Goal: Task Accomplishment & Management: Complete application form

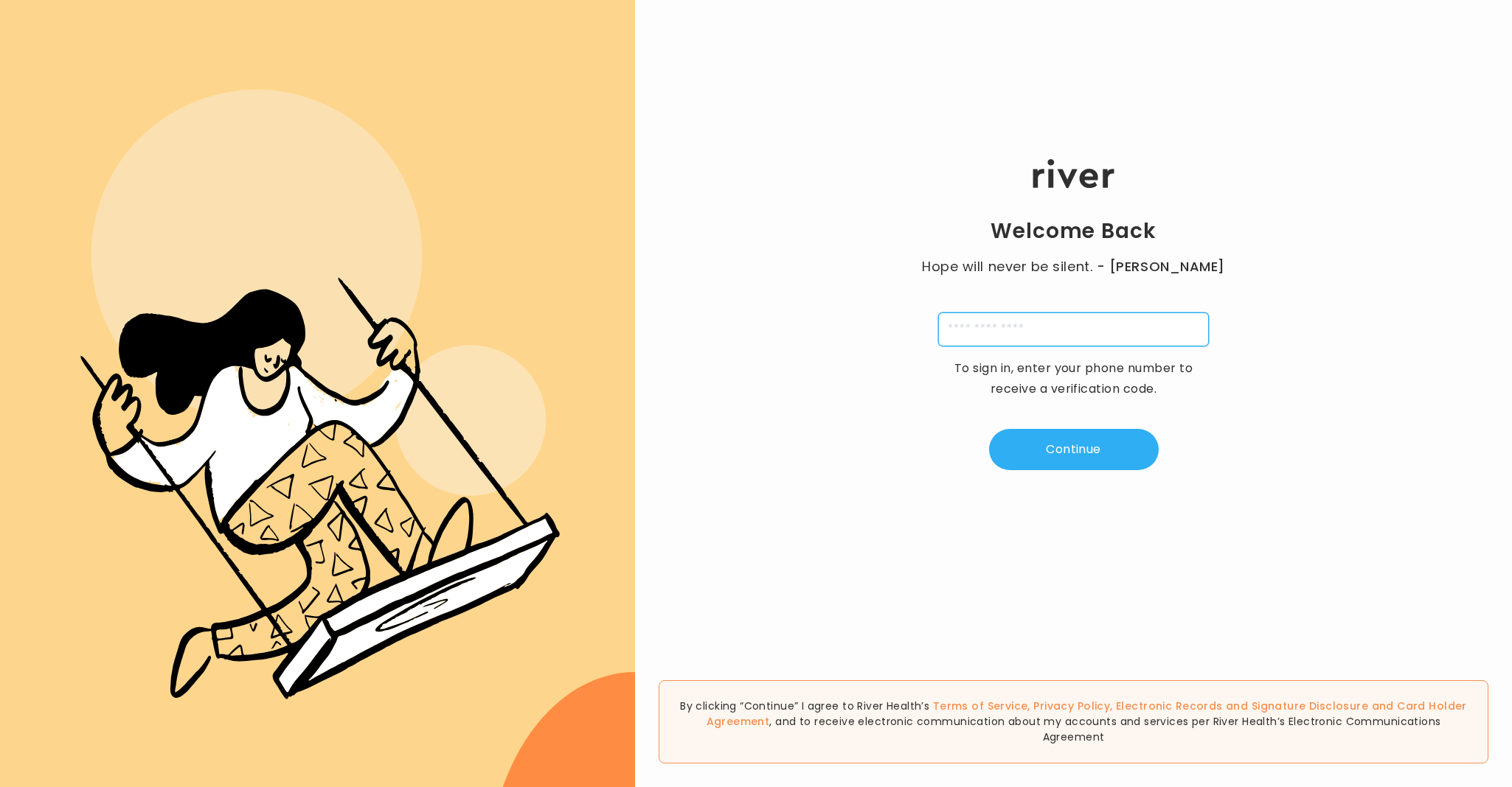
click at [994, 329] on input "tel" at bounding box center [1073, 329] width 270 height 34
type input "**********"
click at [1106, 450] on button "Continue" at bounding box center [1073, 449] width 170 height 42
type input "*"
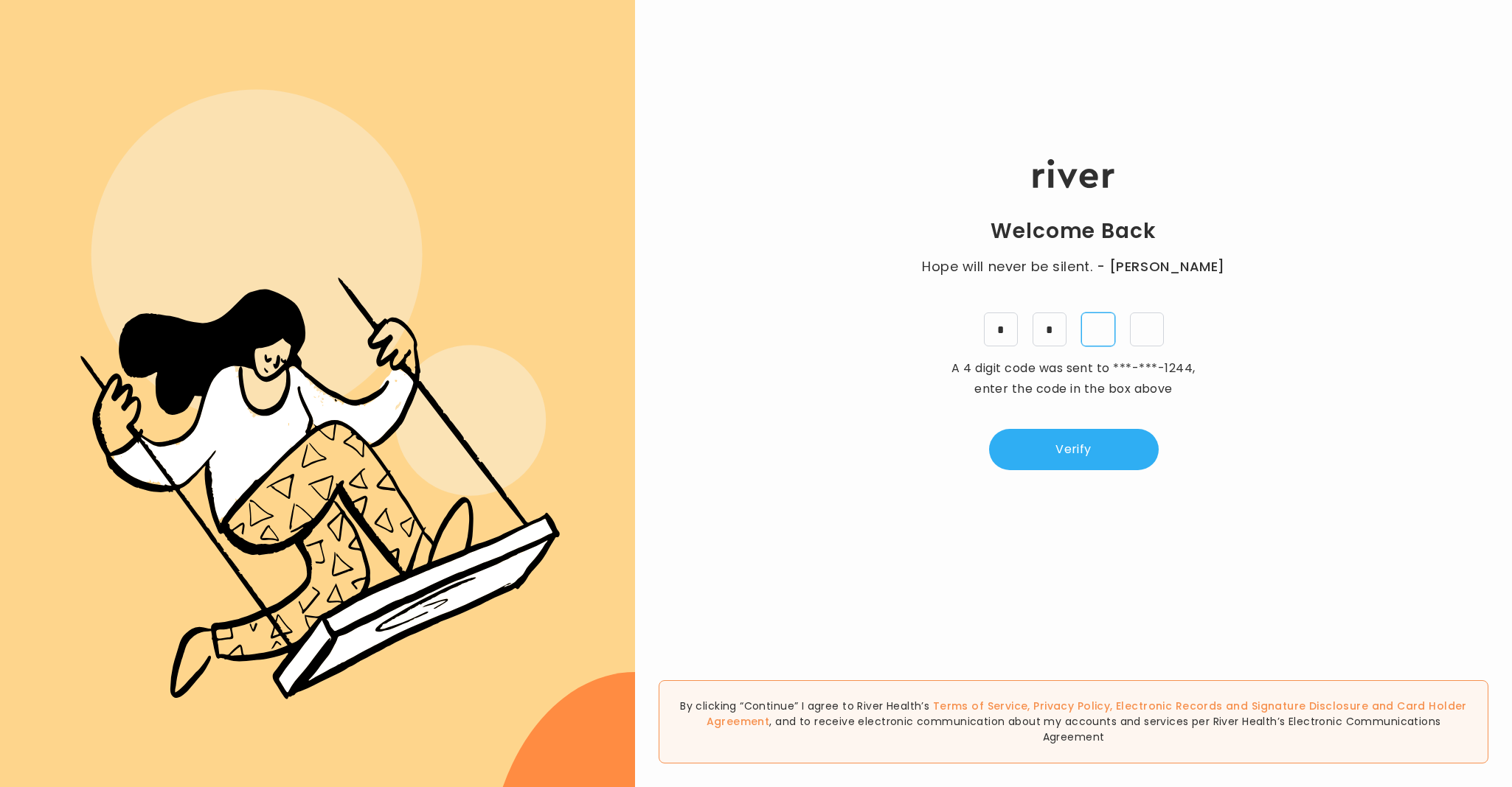
type input "*"
click at [1036, 468] on button "Verify" at bounding box center [1073, 449] width 170 height 42
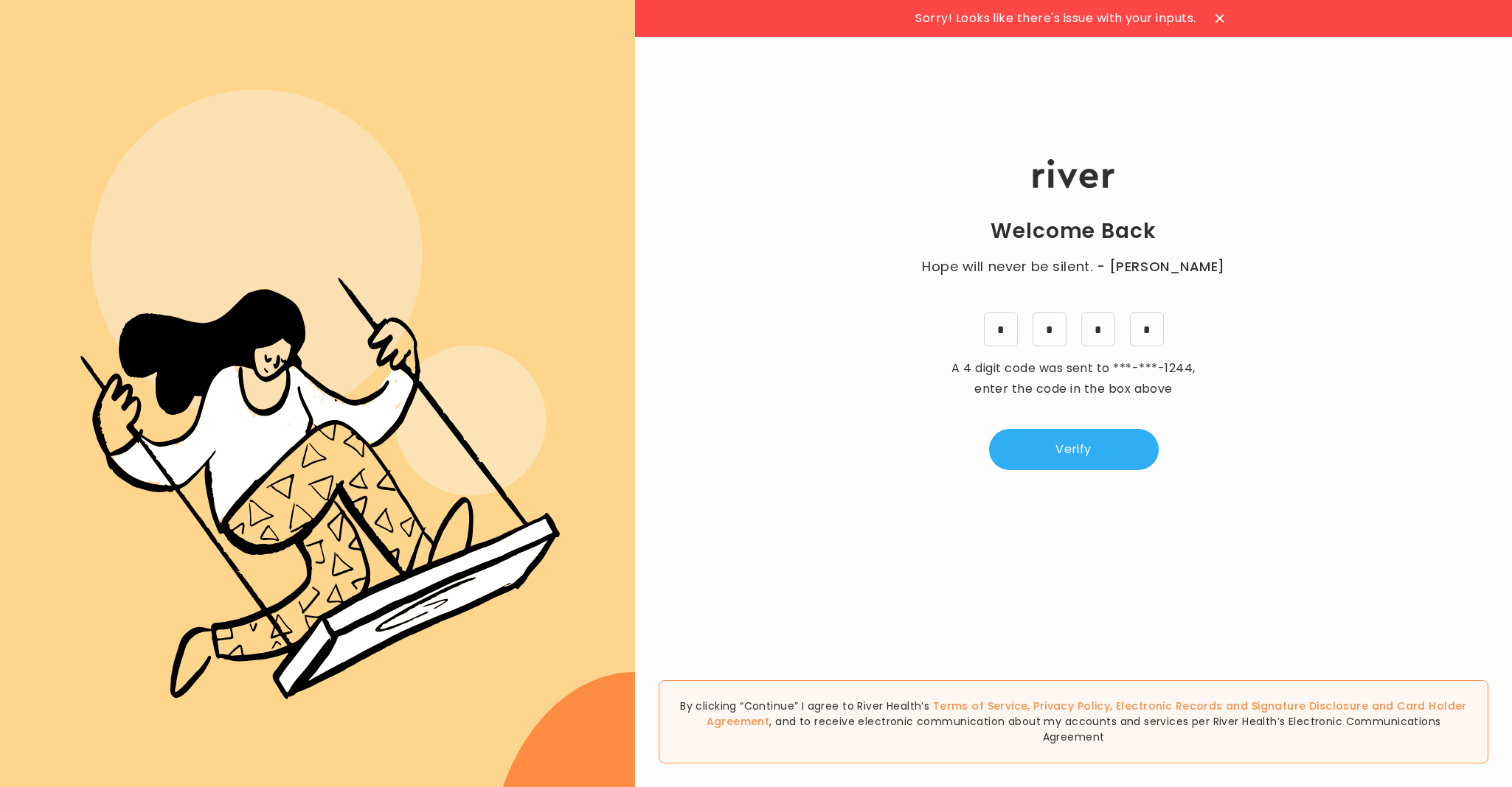
click at [1008, 348] on div "Welcome Back Hope will never be silent. - [PERSON_NAME] * * * * A 4 digit code …" at bounding box center [1073, 315] width 877 height 472
click at [1005, 339] on input "*" at bounding box center [1001, 329] width 34 height 34
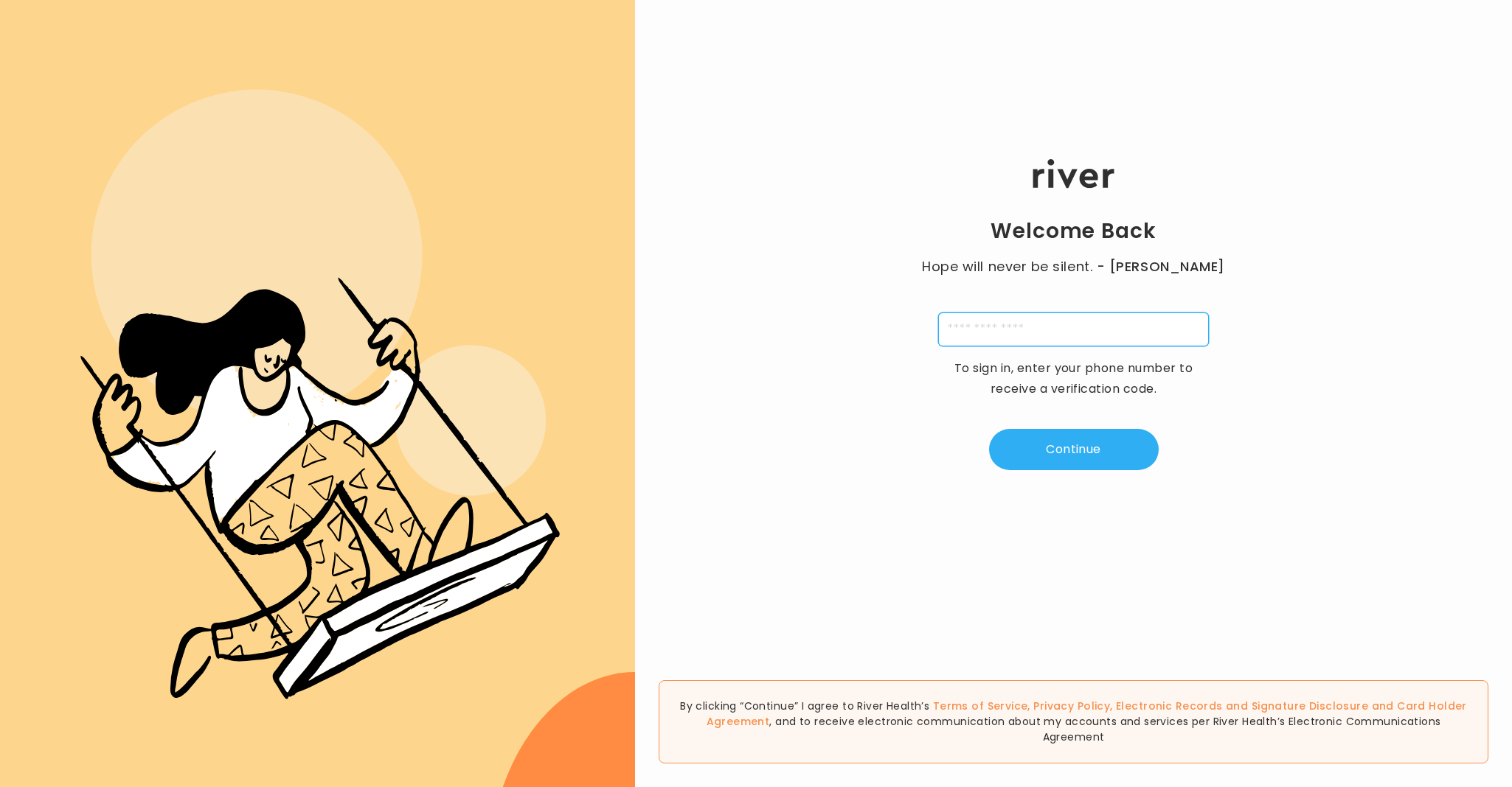
click at [1040, 343] on input "tel" at bounding box center [1073, 329] width 270 height 34
type input "**********"
click at [1034, 460] on button "Continue" at bounding box center [1073, 449] width 170 height 42
type input "*"
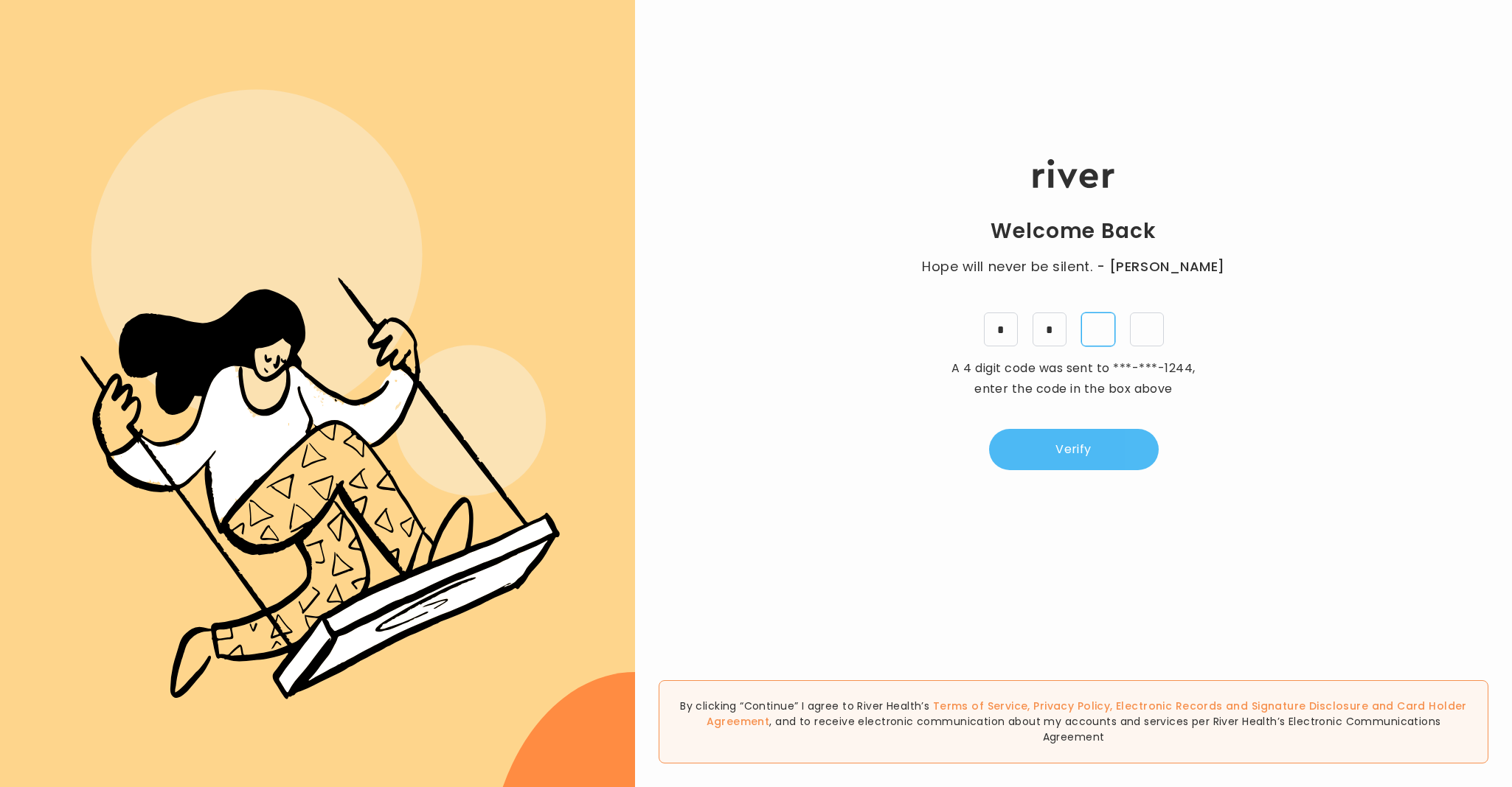
type input "*"
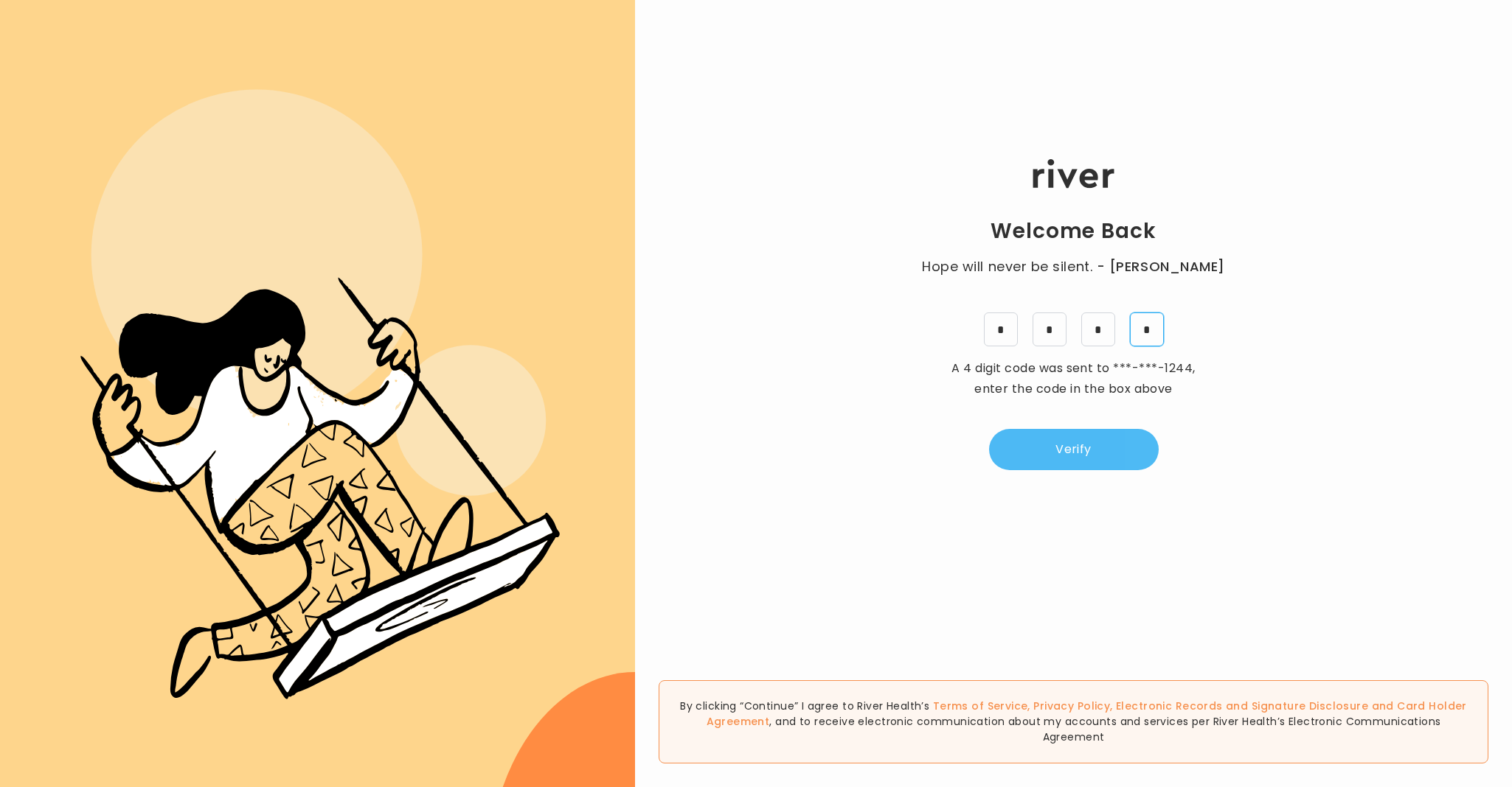
type input "*"
click at [1094, 446] on button "Verify" at bounding box center [1073, 449] width 170 height 42
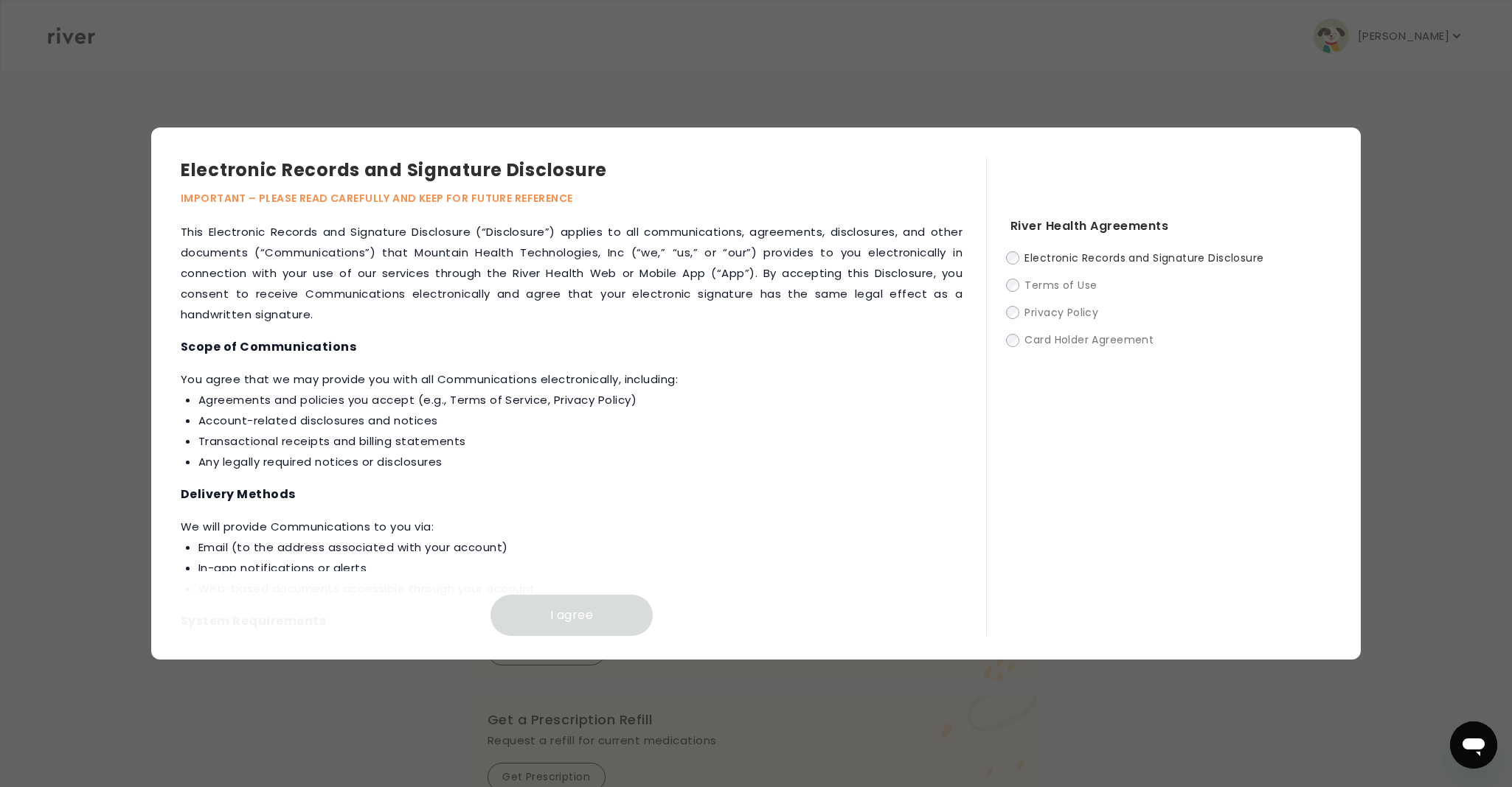
click at [583, 456] on li "Any legally required notices or disclosures" at bounding box center [580, 462] width 764 height 20
click at [1004, 262] on div "River Health Agreements Electronic Records and Signature Disclosure Terms of Us…" at bounding box center [1158, 396] width 345 height 479
click at [483, 534] on p "‍We will provide Communications to you via: Email (to the address associated wi…" at bounding box center [571, 558] width 782 height 82
click at [615, 428] on li "Account-related disclosures and notices" at bounding box center [580, 420] width 764 height 20
click at [1005, 257] on div "River Health Agreements Electronic Records and Signature Disclosure Terms of Us…" at bounding box center [1158, 396] width 345 height 479
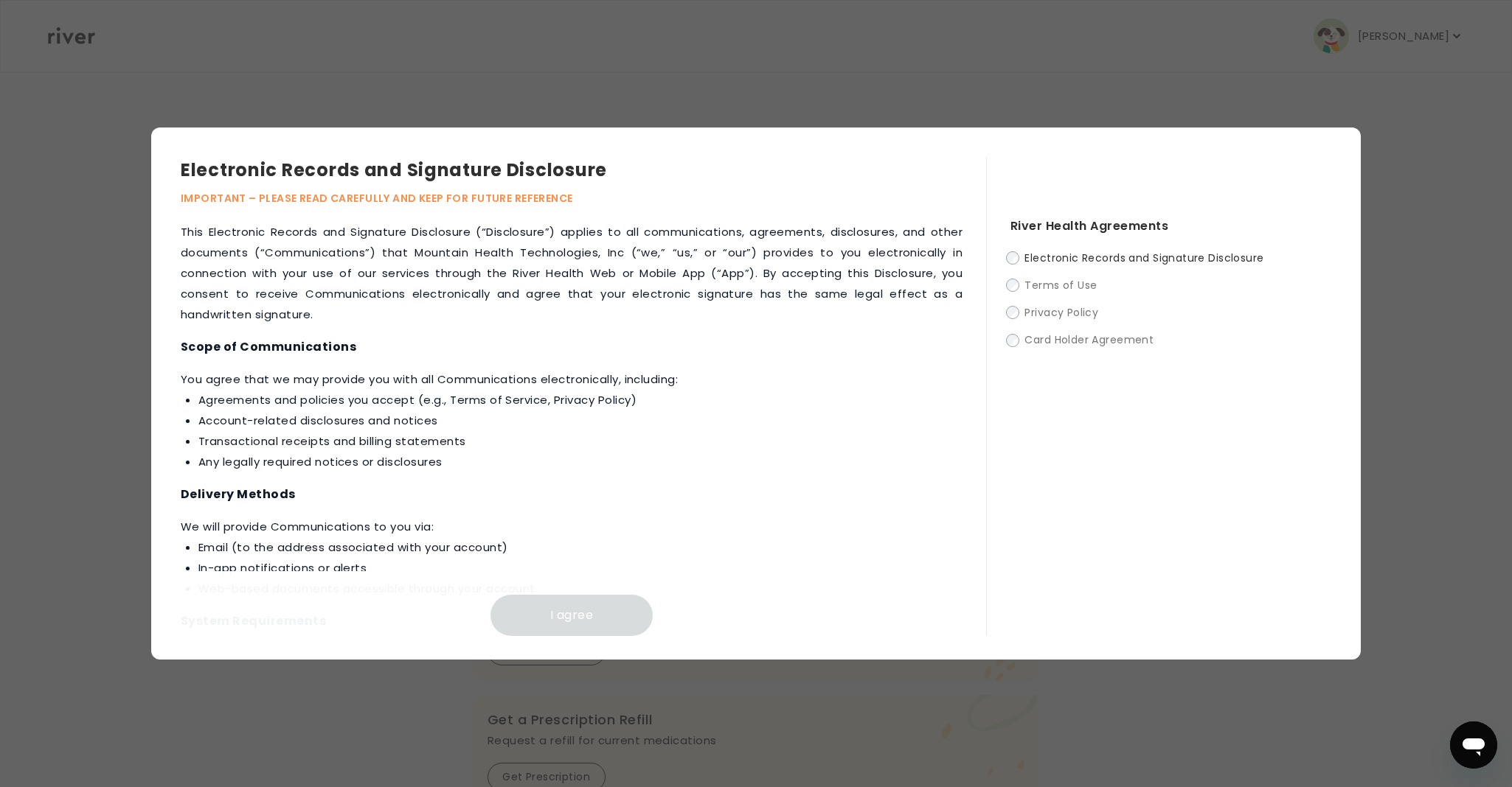
click at [1020, 264] on label "Electronic Records and Signature Disclosure" at bounding box center [1170, 257] width 321 height 18
click at [861, 344] on h4 "Scope of Communications" at bounding box center [571, 347] width 782 height 20
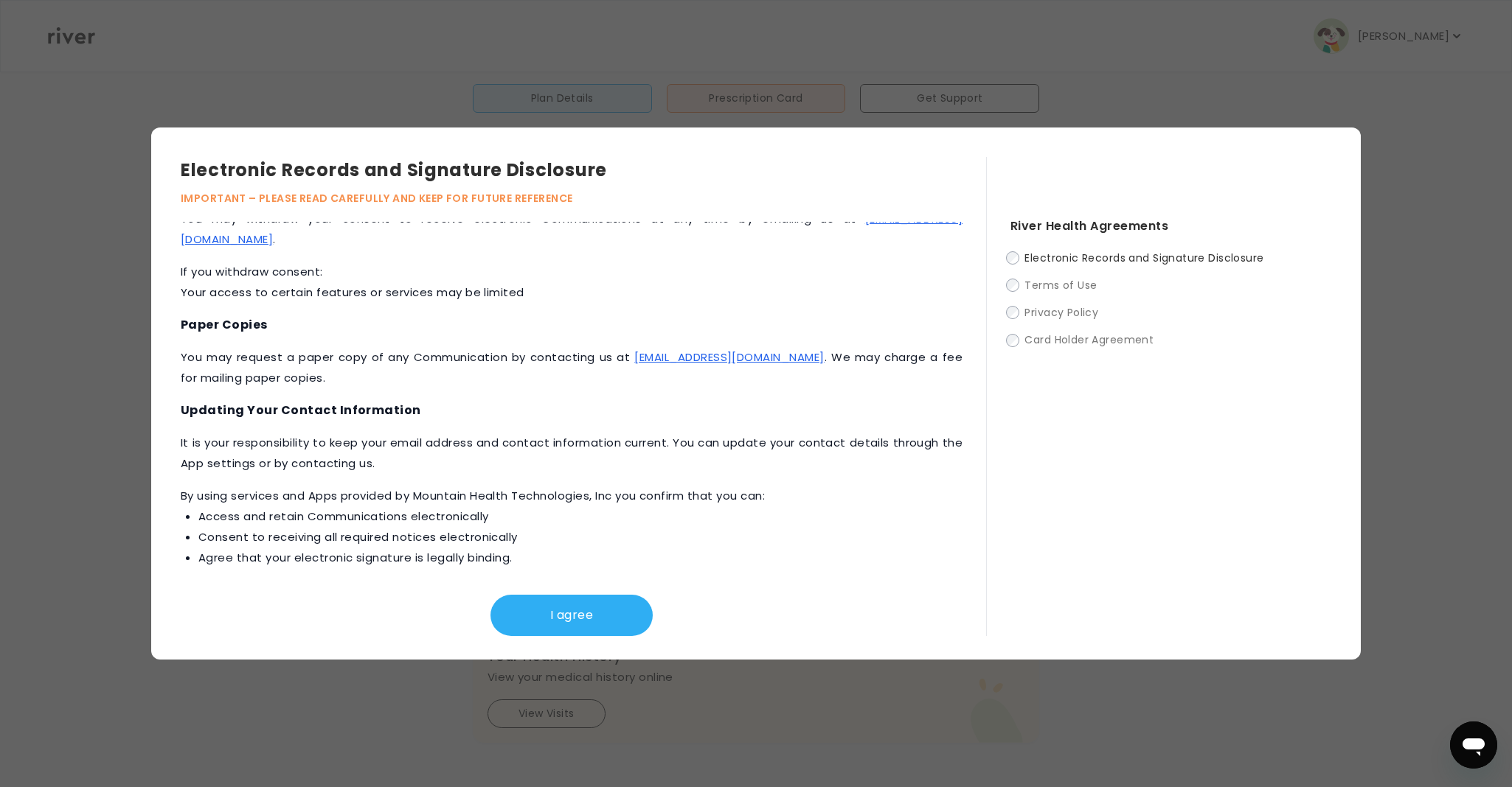
scroll to position [342, 0]
click at [570, 599] on button "I agree" at bounding box center [571, 616] width 163 height 42
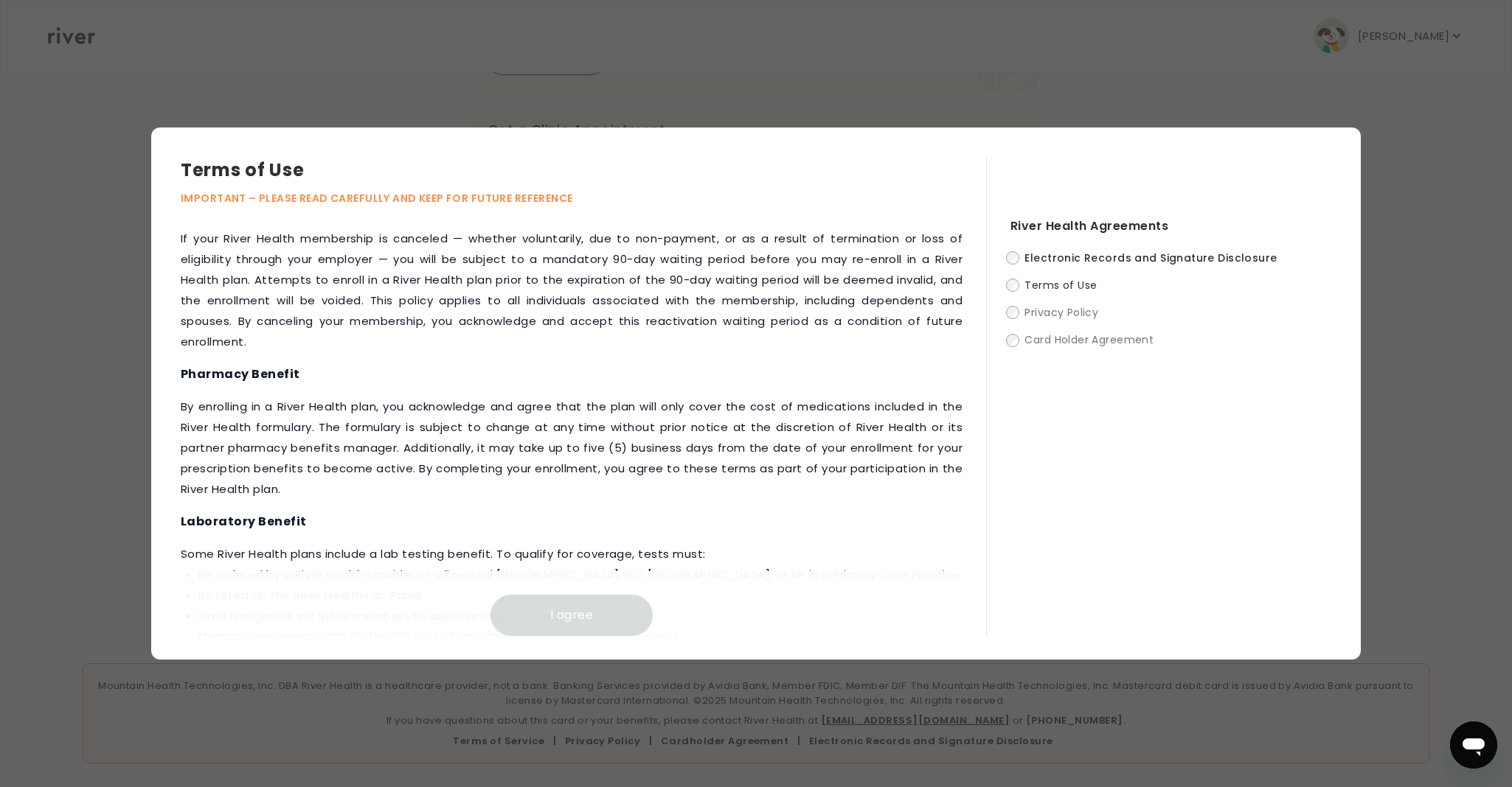
scroll to position [1485, 0]
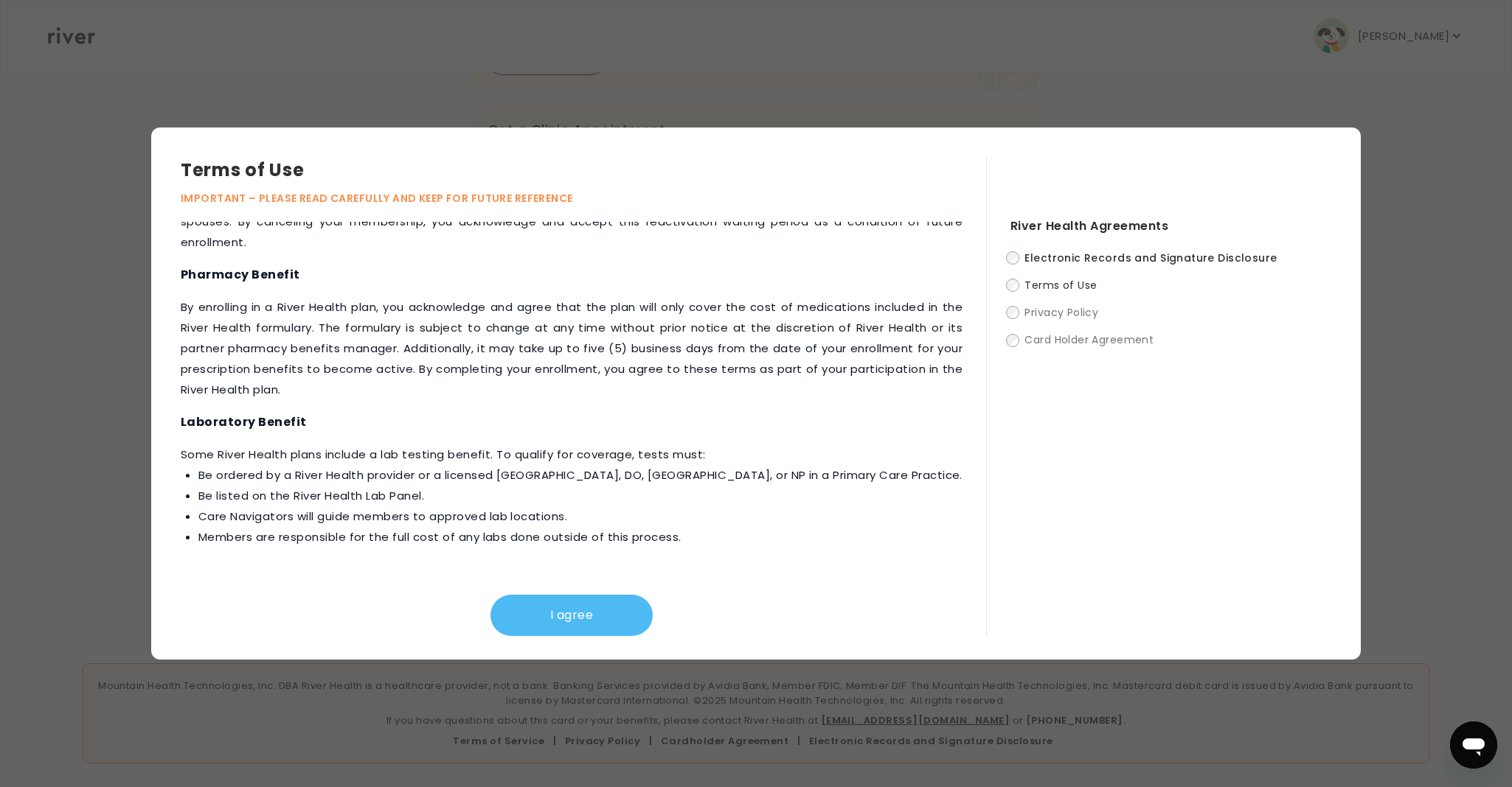
click at [560, 613] on button "I agree" at bounding box center [571, 616] width 163 height 42
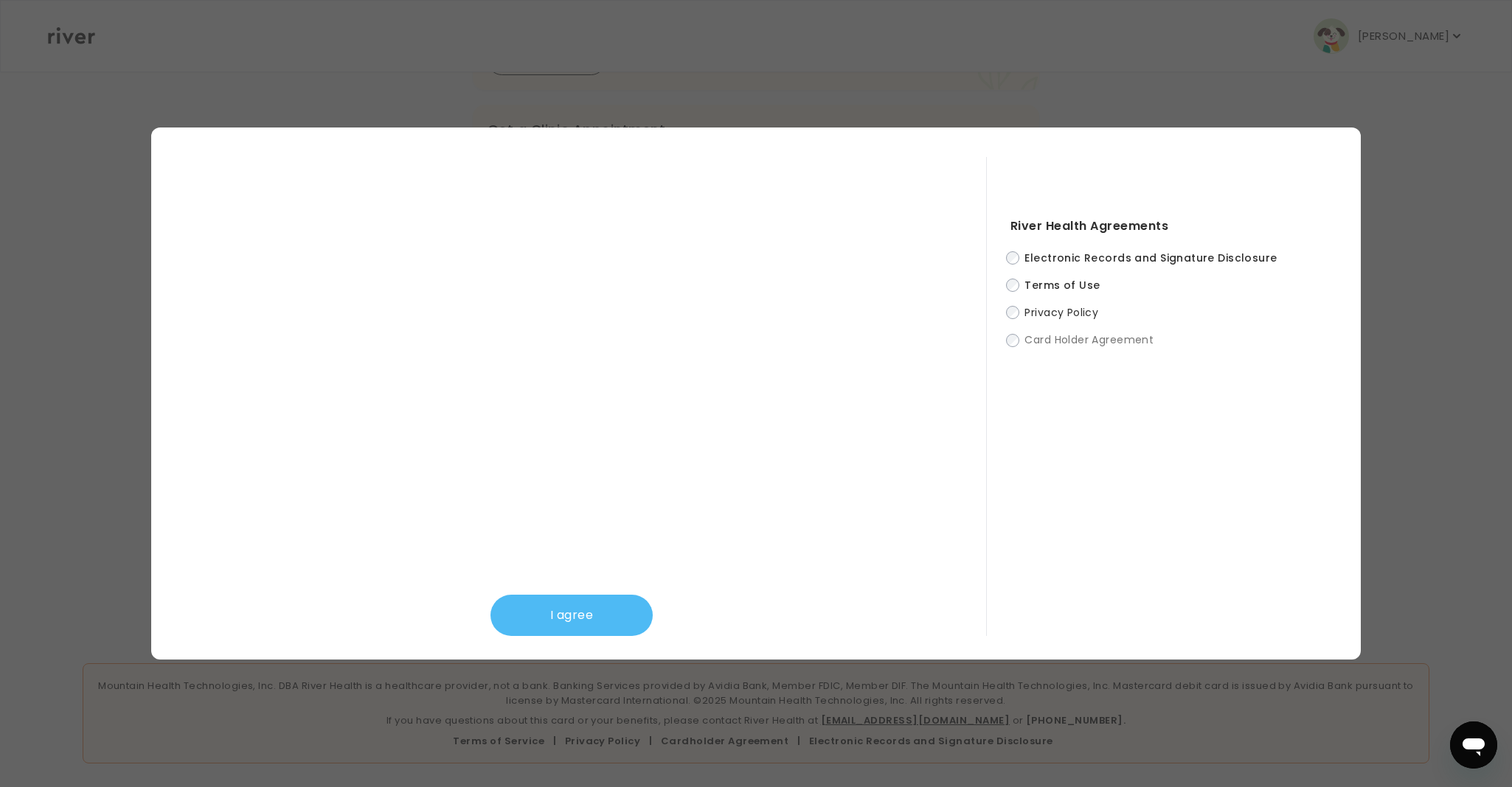
click at [559, 632] on button "I agree" at bounding box center [571, 616] width 163 height 42
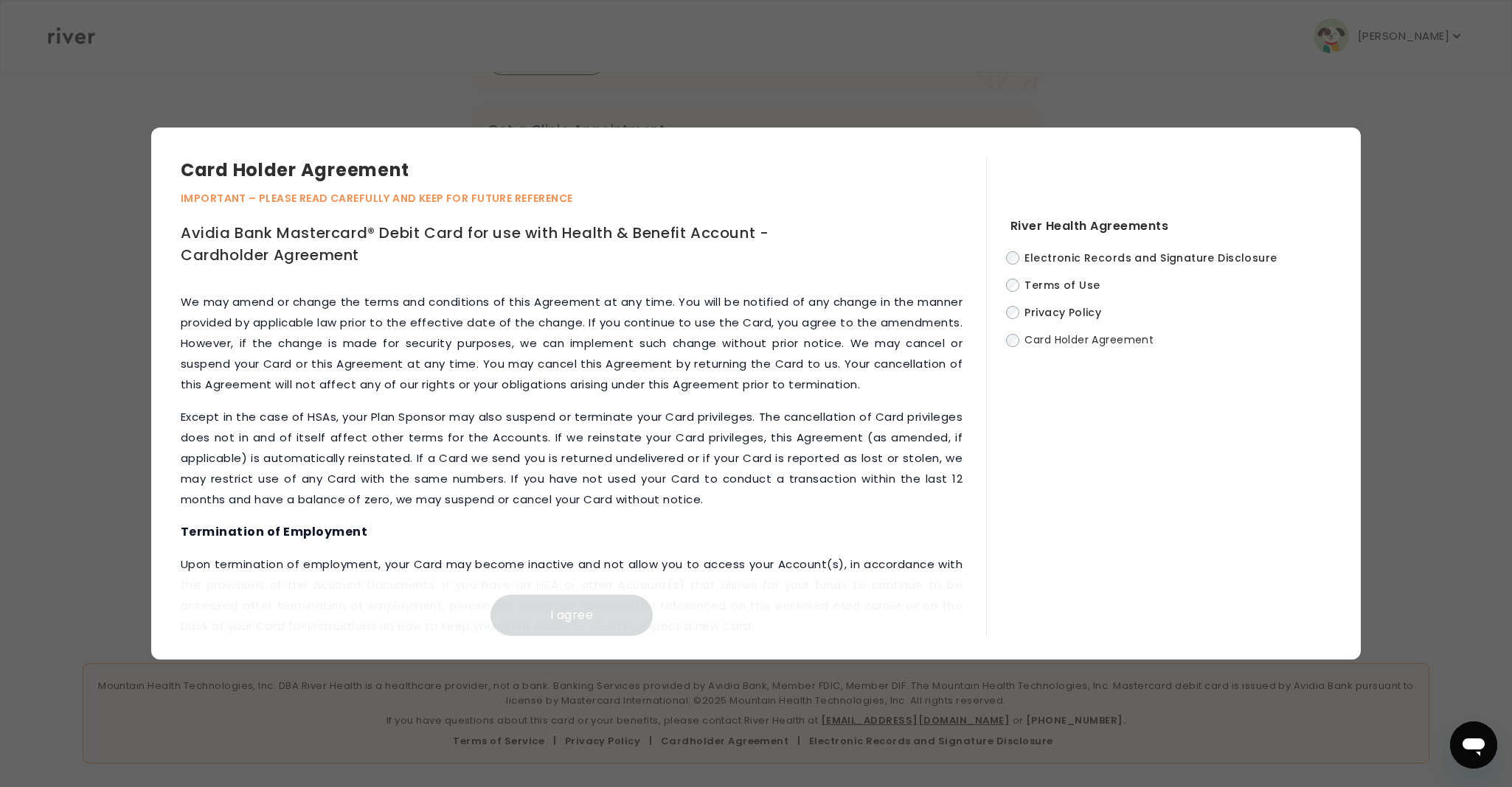
scroll to position [5810, 0]
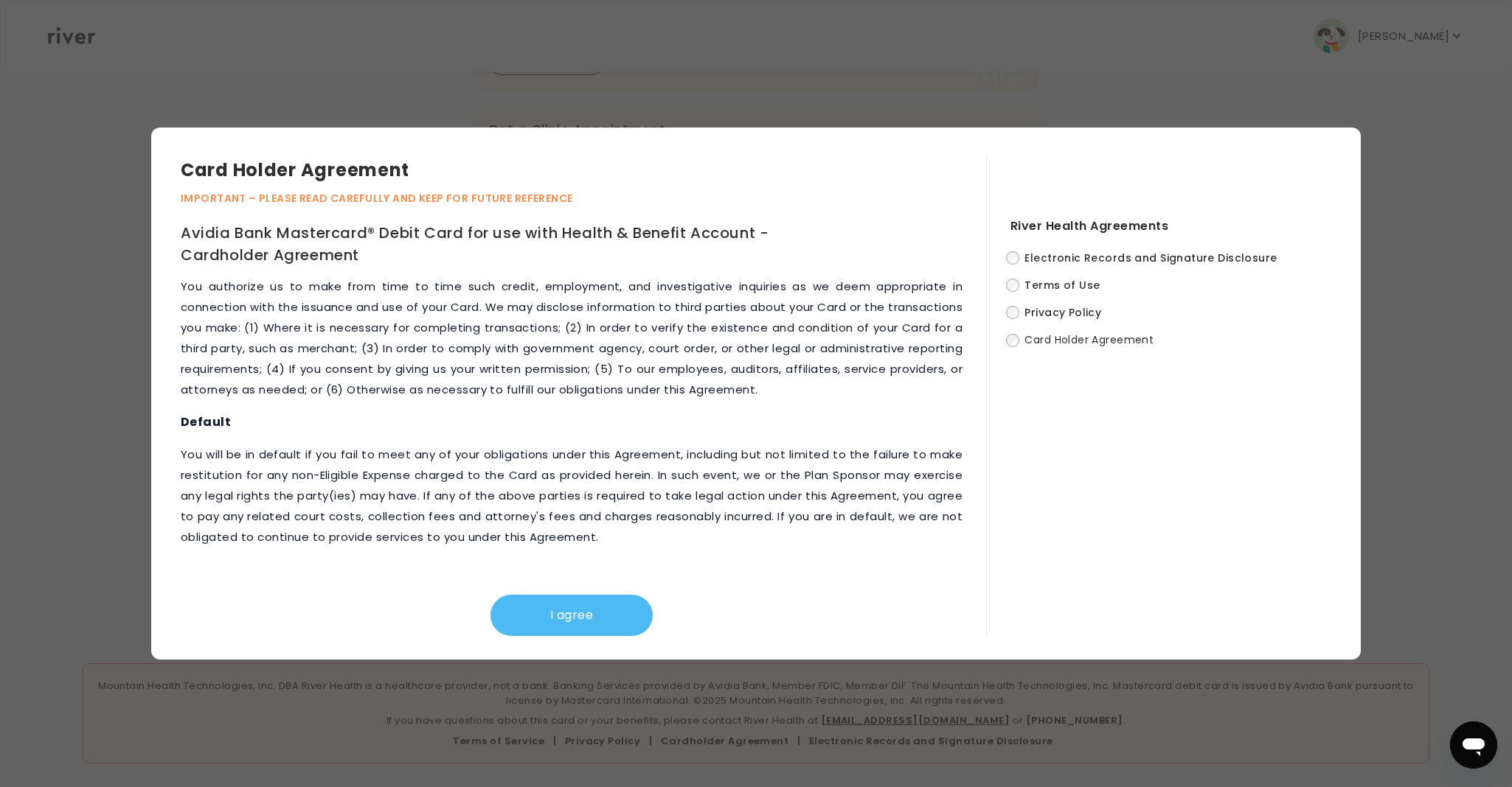
click at [549, 625] on button "I agree" at bounding box center [571, 616] width 163 height 42
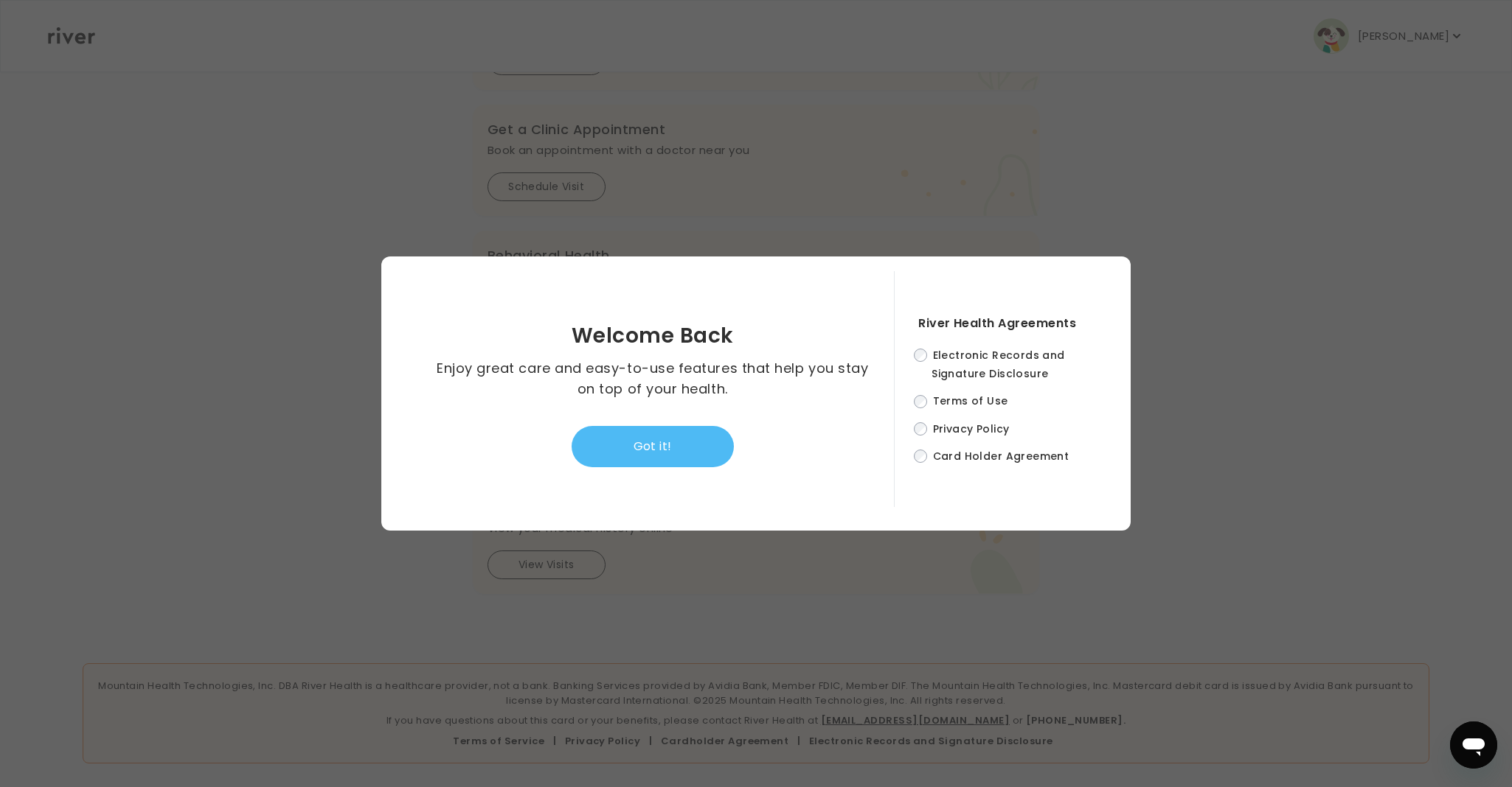
click at [659, 438] on button "Got it!" at bounding box center [653, 446] width 163 height 42
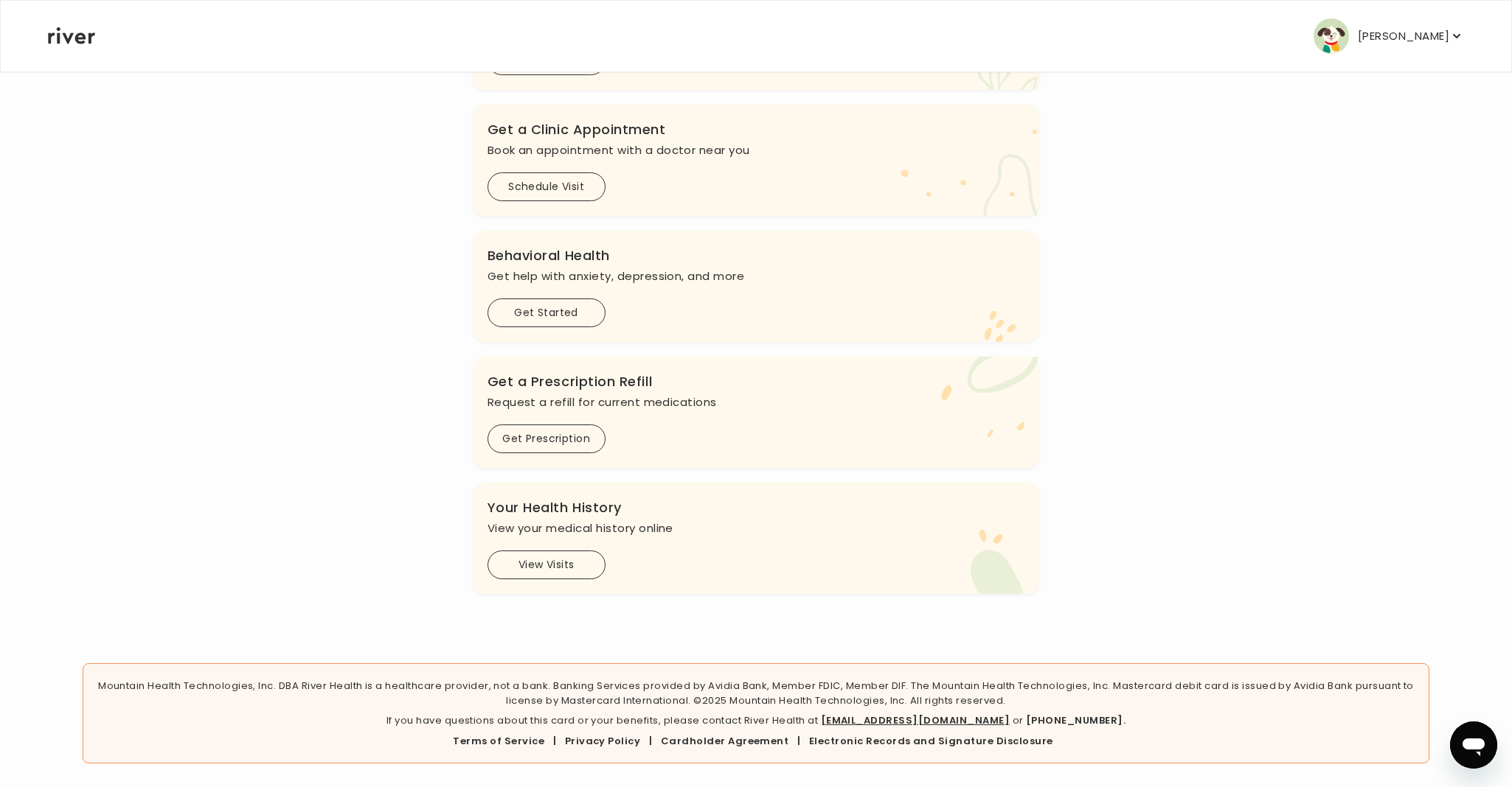
click at [1378, 36] on button "Jeff Ekhardt" at bounding box center [1388, 36] width 150 height 36
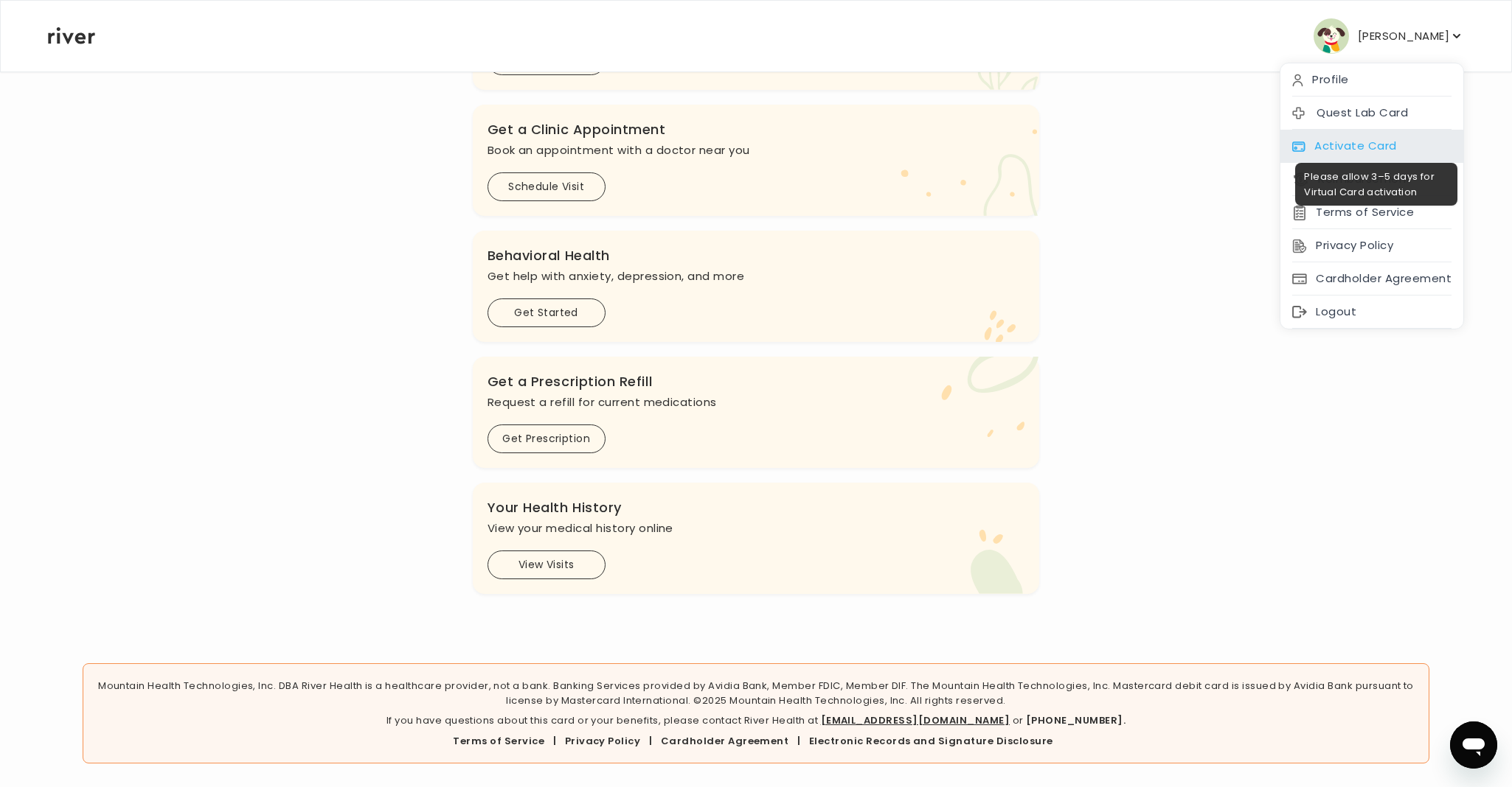
click at [1347, 147] on div "Activate Card" at bounding box center [1372, 146] width 183 height 33
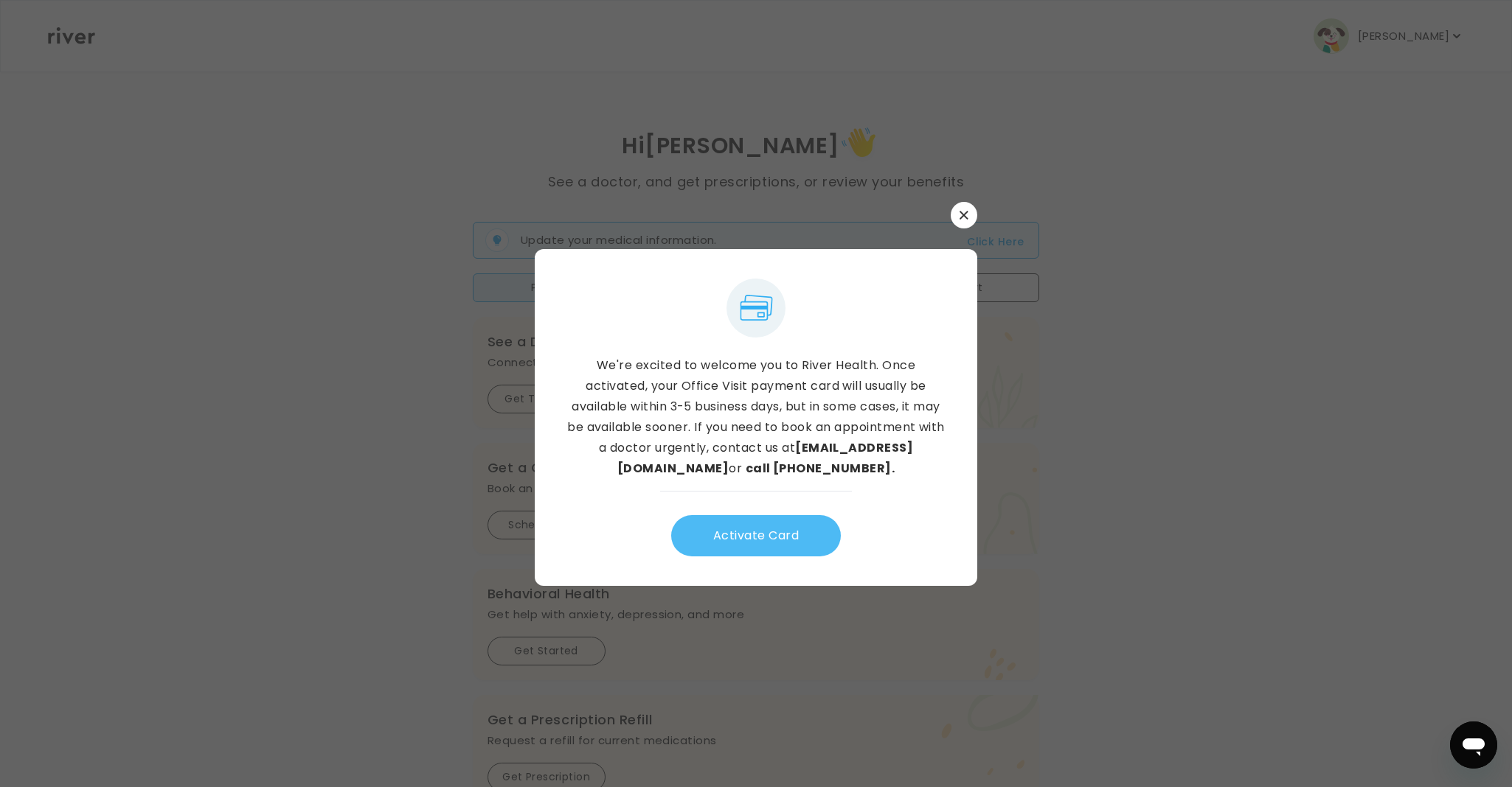
click at [791, 522] on button "Activate Card" at bounding box center [756, 535] width 170 height 42
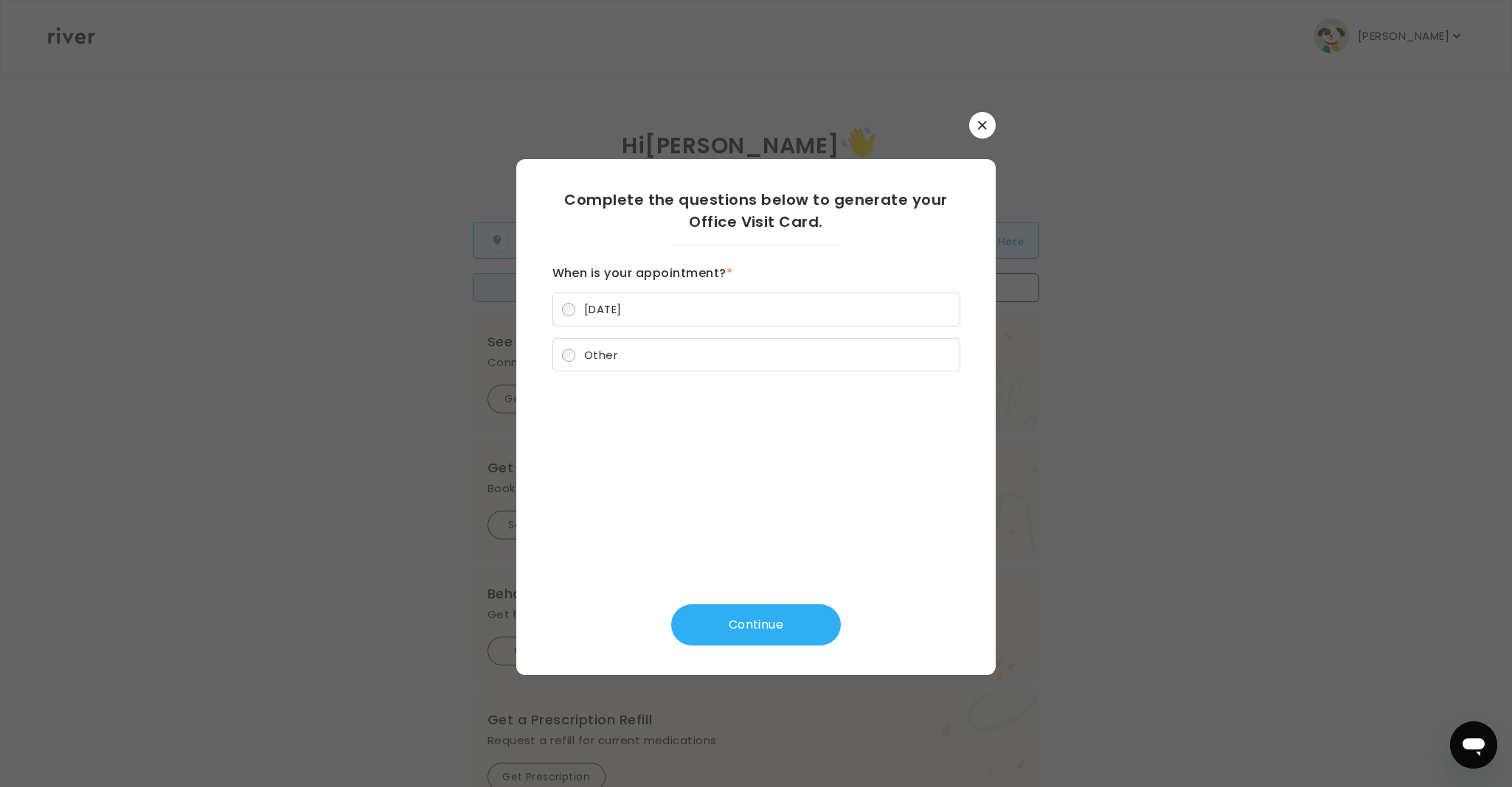
click at [591, 308] on span "Today" at bounding box center [602, 309] width 38 height 15
click at [803, 614] on button "Continue" at bounding box center [756, 624] width 170 height 42
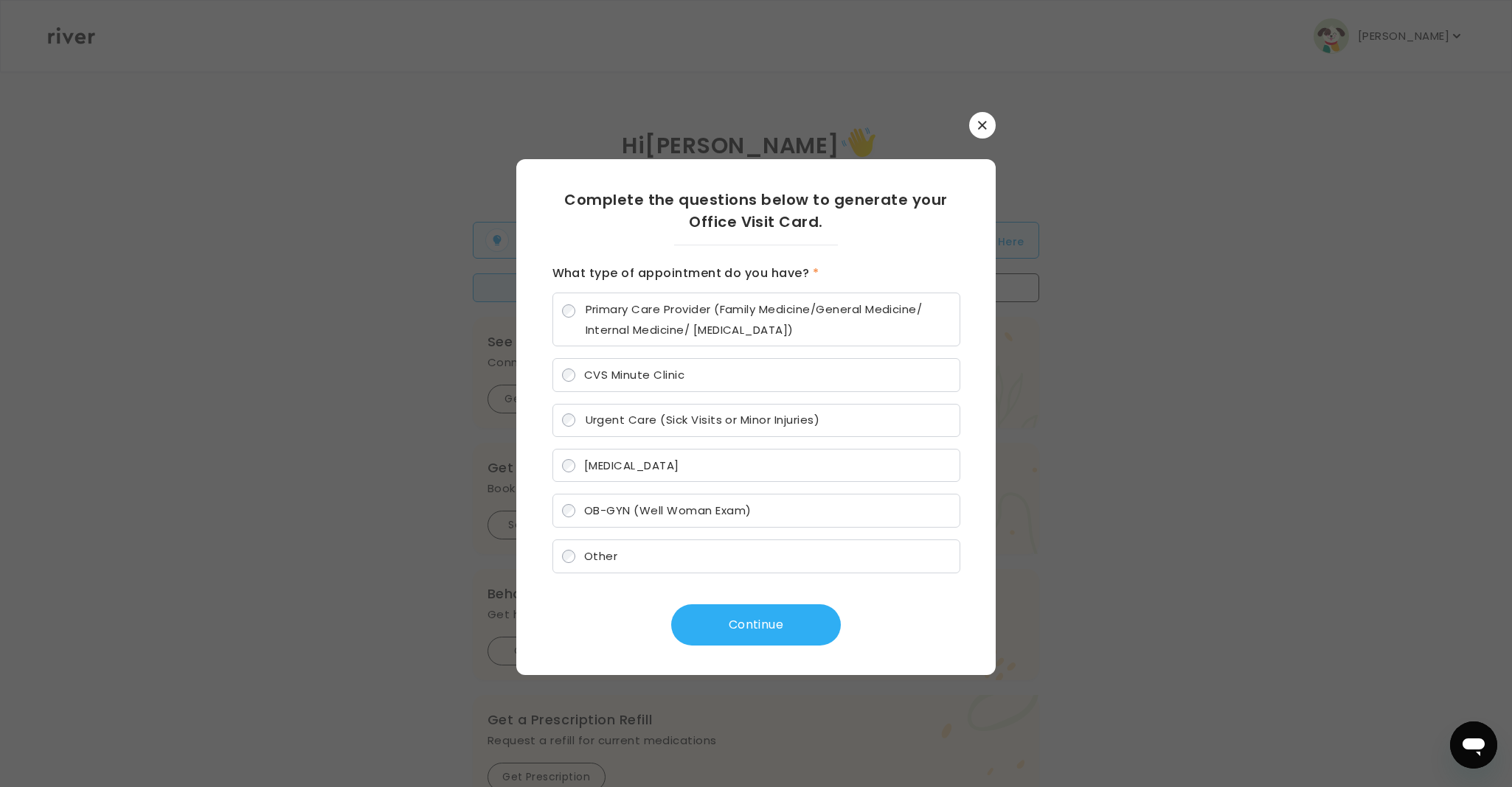
click at [559, 304] on label "Primary Care Provider (Family Medicine/General Medicine/ Internal Medicine/ Ped…" at bounding box center [756, 319] width 408 height 54
click at [734, 627] on button "Continue" at bounding box center [756, 624] width 170 height 42
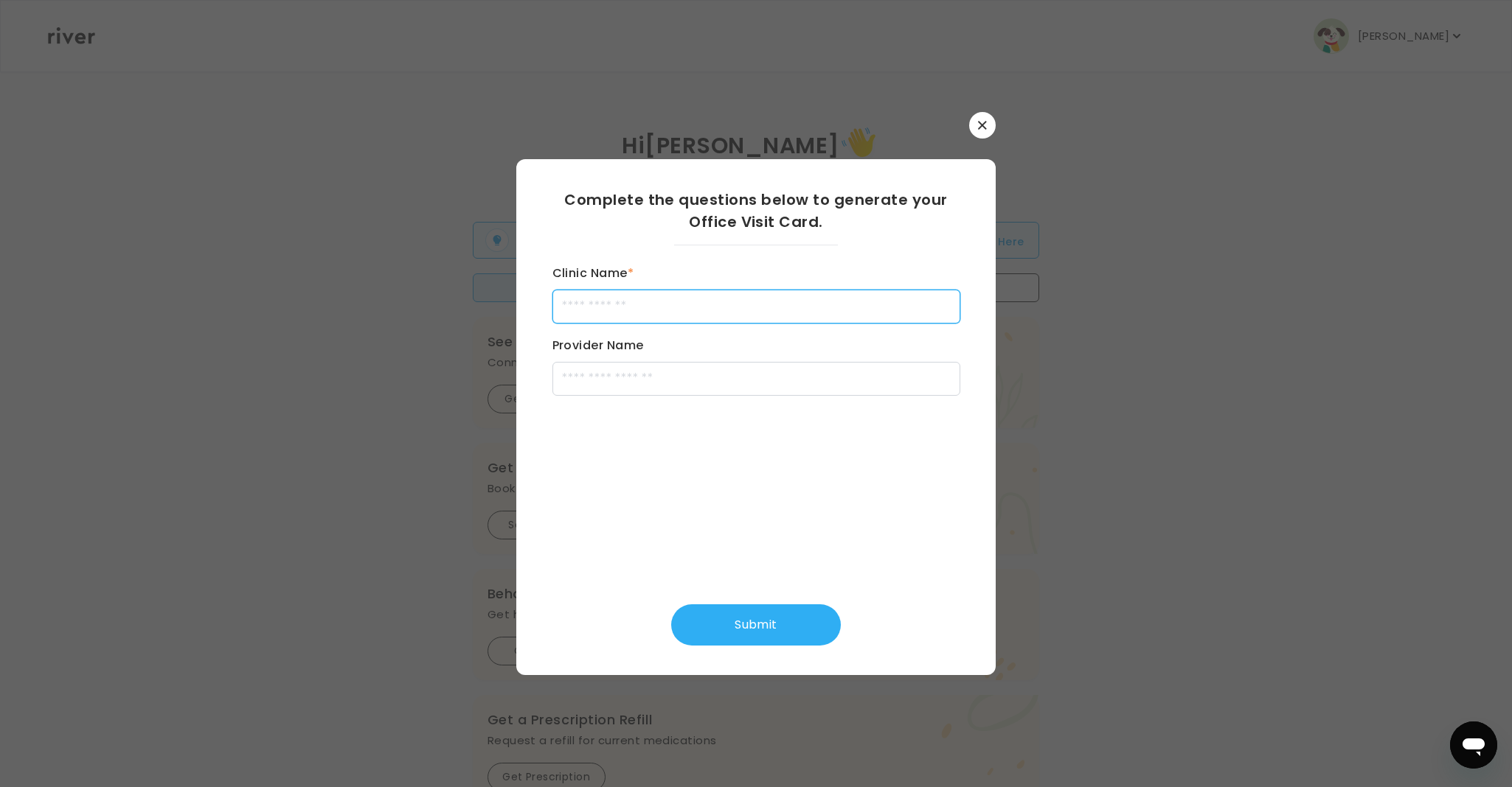
click at [694, 305] on input "Clinic Name *" at bounding box center [756, 306] width 408 height 34
type input "**********"
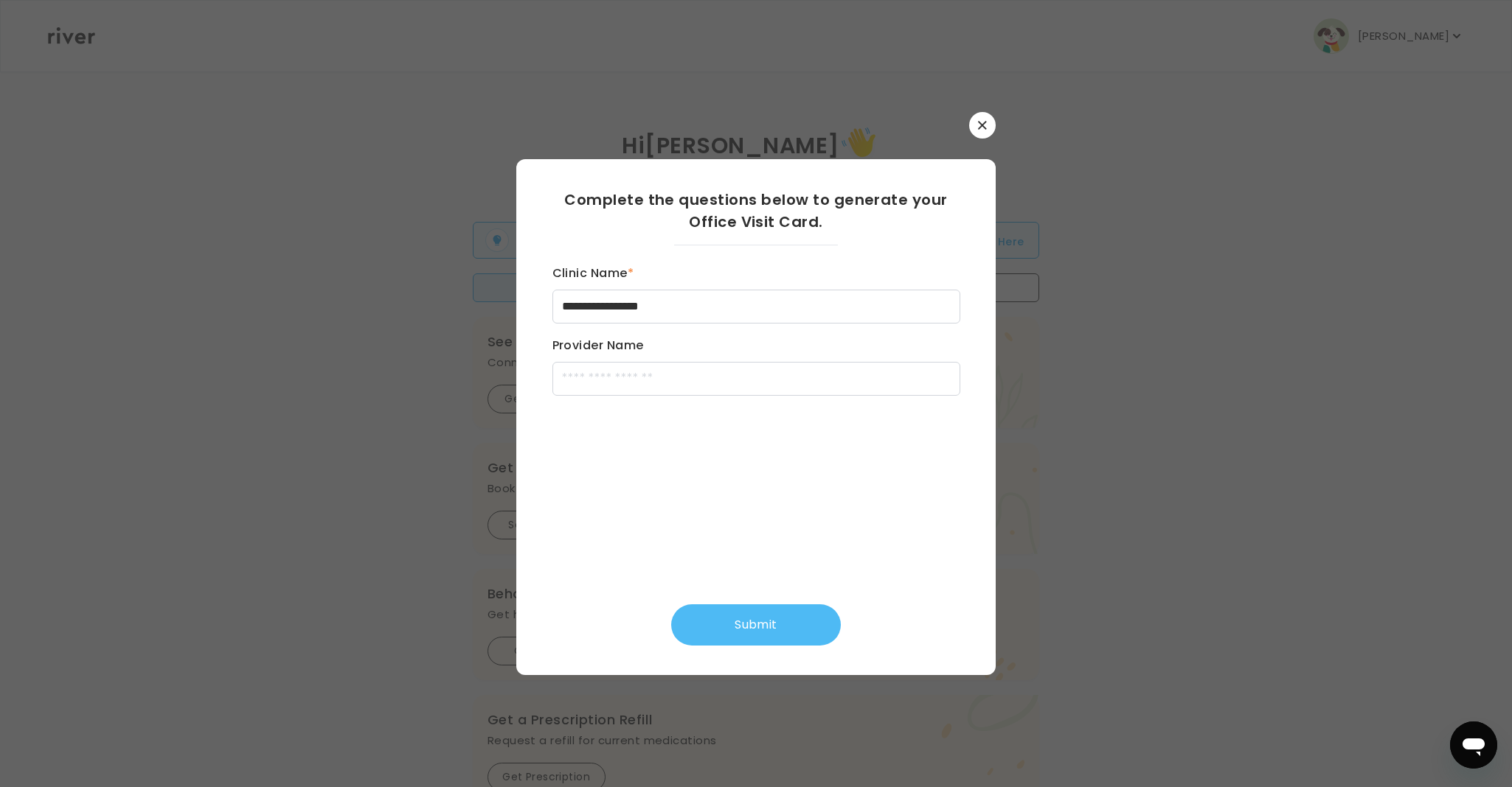
click at [799, 629] on button "Submit" at bounding box center [756, 624] width 170 height 42
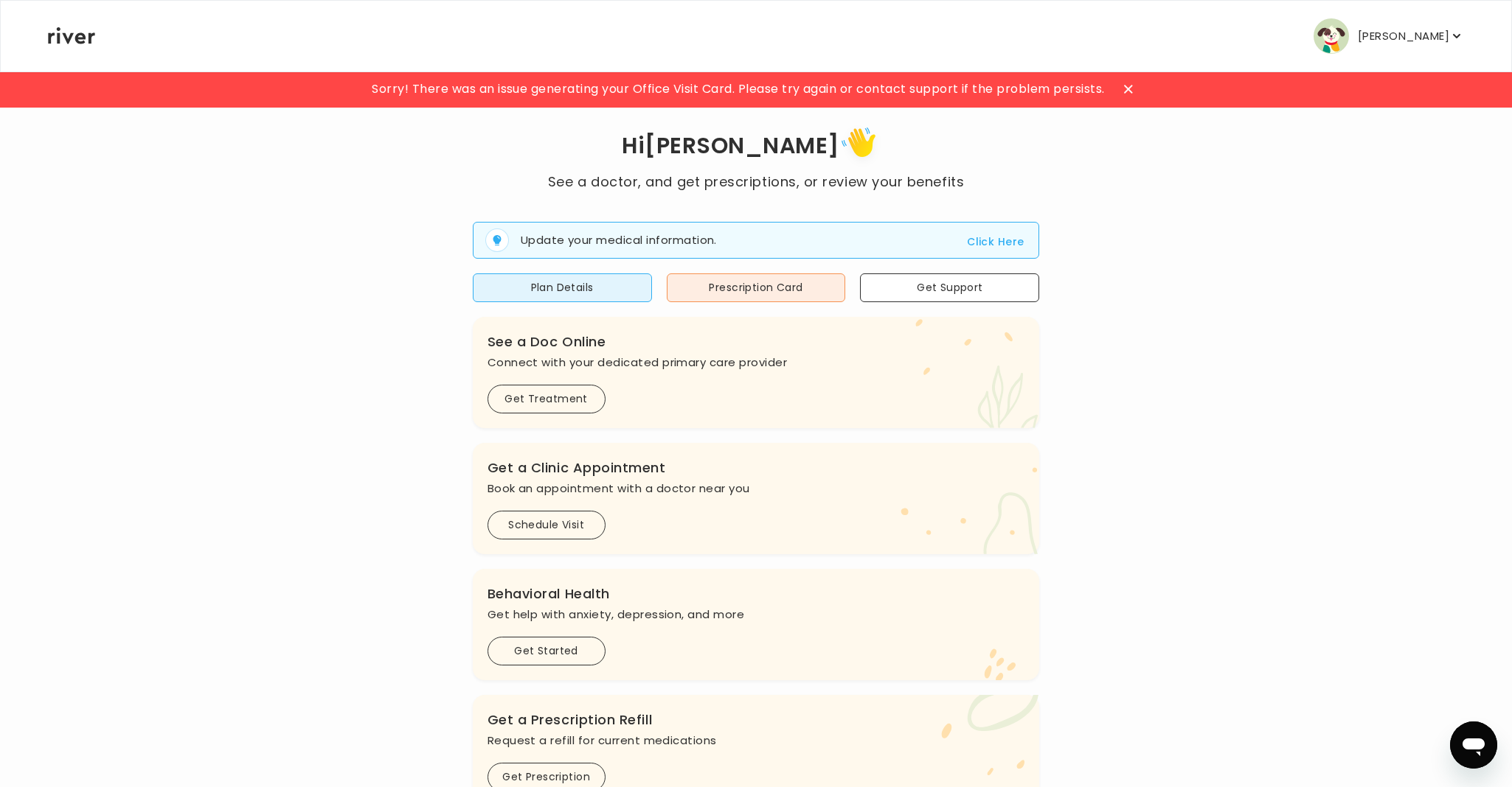
click at [1397, 37] on p "Jeff Ekhardt" at bounding box center [1404, 36] width 91 height 20
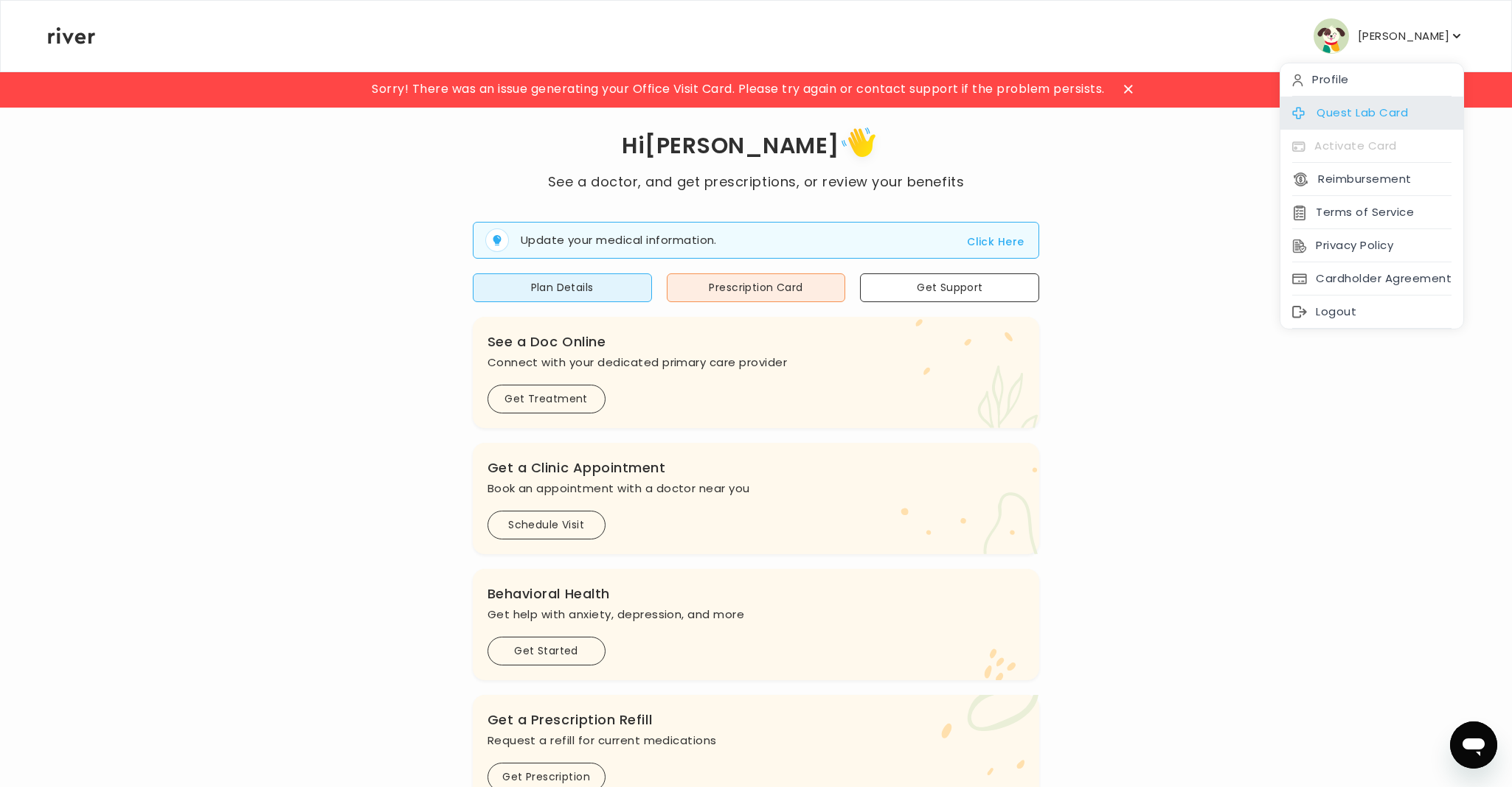
click at [1349, 109] on div "Quest Lab Card" at bounding box center [1372, 113] width 183 height 33
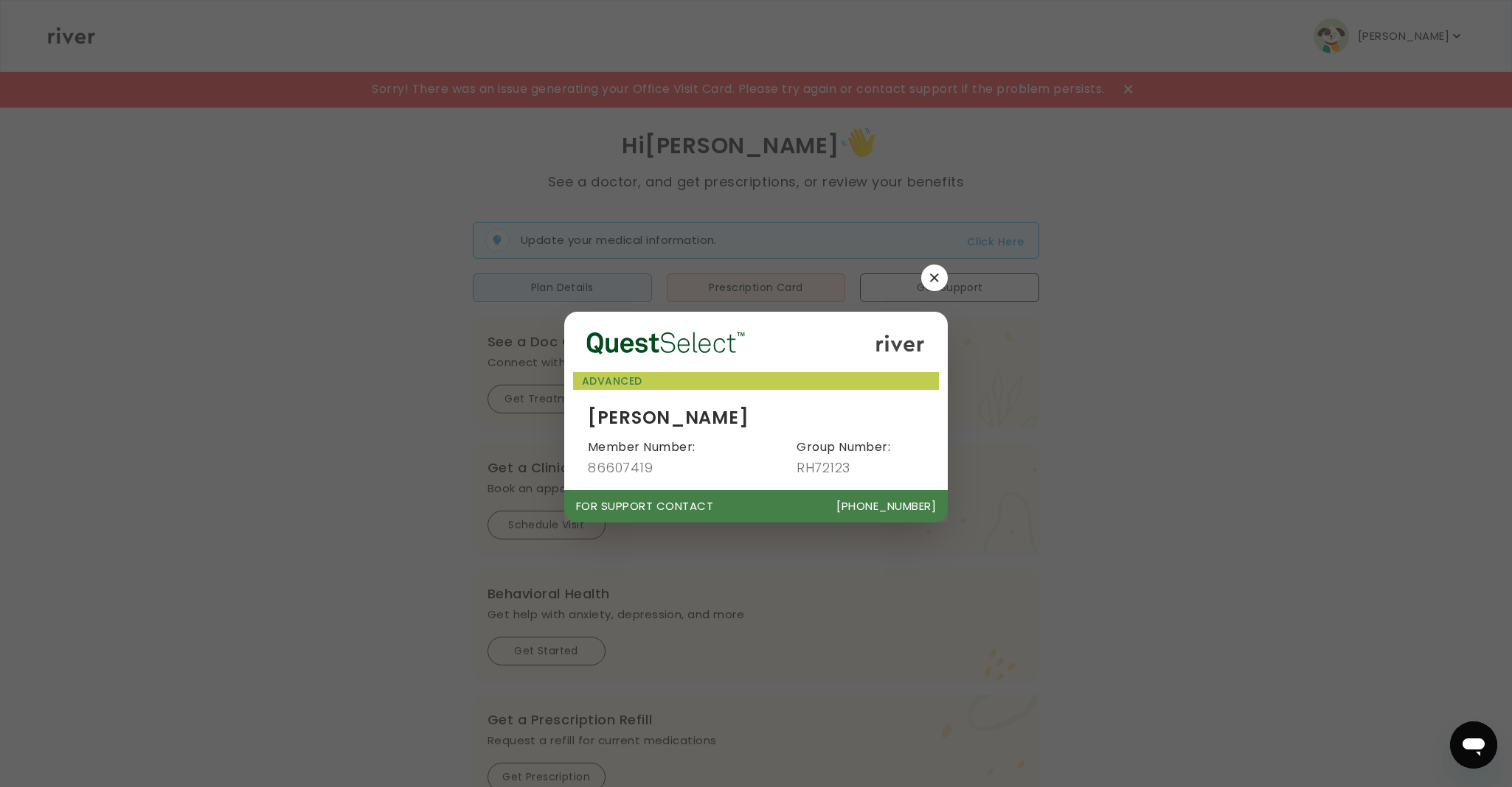
click at [928, 280] on button "button" at bounding box center [934, 277] width 26 height 26
